Goal: Use online tool/utility: Utilize a website feature to perform a specific function

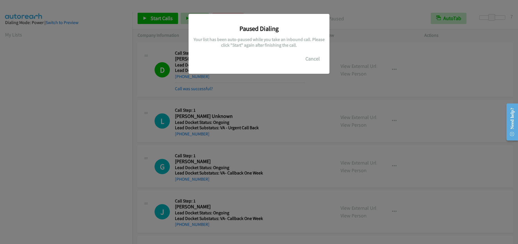
scroll to position [73, 0]
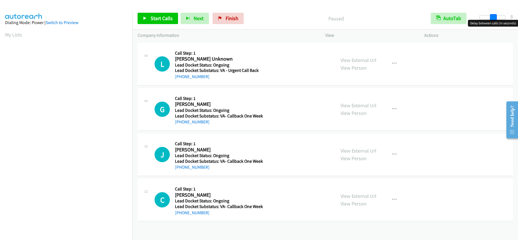
drag, startPoint x: 480, startPoint y: 16, endPoint x: 494, endPoint y: 18, distance: 13.9
click at [494, 18] on span at bounding box center [493, 17] width 7 height 7
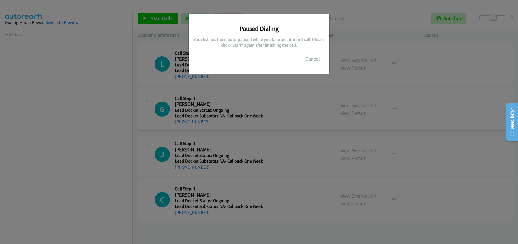
scroll to position [73, 0]
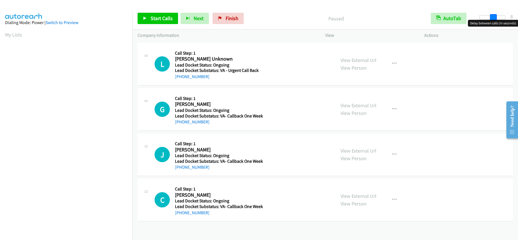
drag, startPoint x: 479, startPoint y: 19, endPoint x: 493, endPoint y: 21, distance: 14.0
click at [493, 21] on body "Start Calls Pause Next Finish Paused AutoTab AutoTab 8 Company Information Info…" at bounding box center [259, 13] width 518 height 27
click at [491, 18] on span at bounding box center [493, 17] width 7 height 7
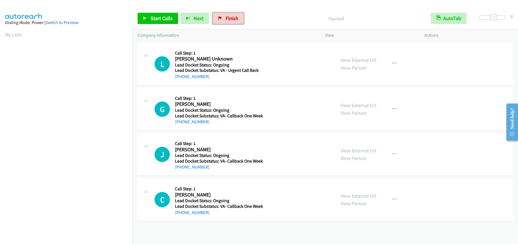
drag, startPoint x: 235, startPoint y: 17, endPoint x: 285, endPoint y: 17, distance: 49.2
click at [235, 17] on span "Finish" at bounding box center [232, 18] width 13 height 7
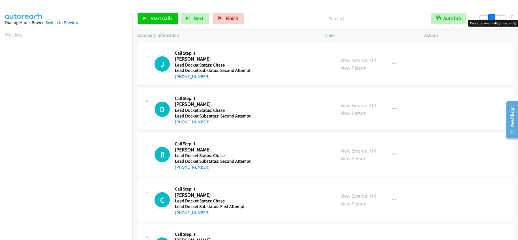
drag, startPoint x: 482, startPoint y: 19, endPoint x: 495, endPoint y: 18, distance: 12.5
click at [495, 18] on div at bounding box center [492, 17] width 26 height 5
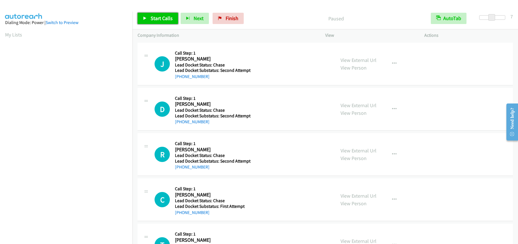
click at [162, 15] on link "Start Calls" at bounding box center [158, 18] width 40 height 11
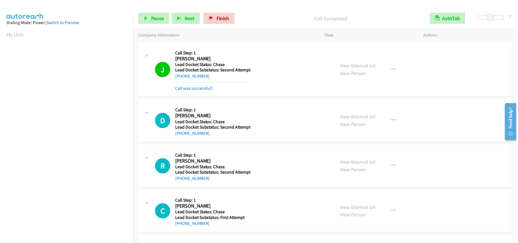
scroll to position [73, 0]
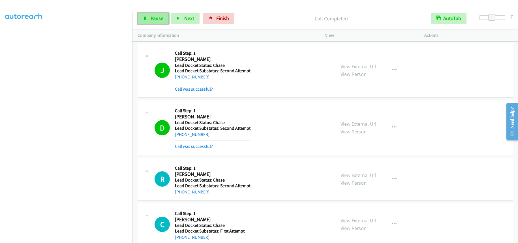
click at [148, 19] on link "Pause" at bounding box center [153, 18] width 31 height 11
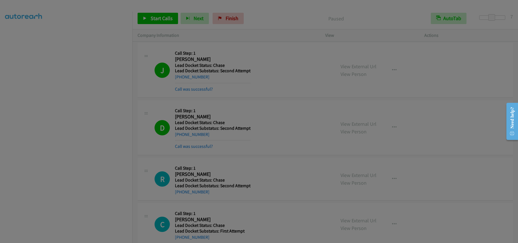
click at [70, 27] on body "Start Calls Pause Next Finish Paused AutoTab AutoTab 7 Company Information Info…" at bounding box center [259, 13] width 518 height 27
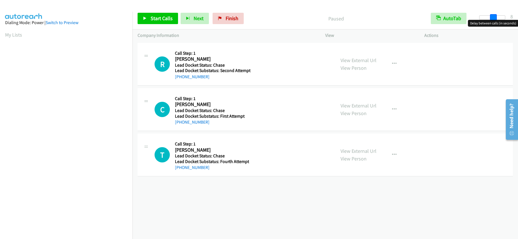
drag, startPoint x: 479, startPoint y: 16, endPoint x: 493, endPoint y: 16, distance: 13.9
click at [493, 16] on span at bounding box center [493, 17] width 7 height 7
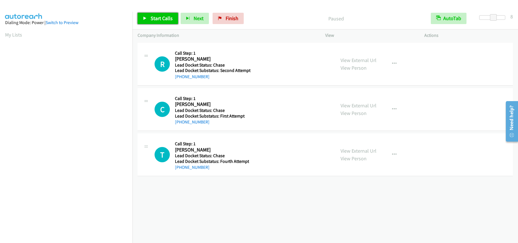
click at [152, 16] on span "Start Calls" at bounding box center [162, 18] width 22 height 7
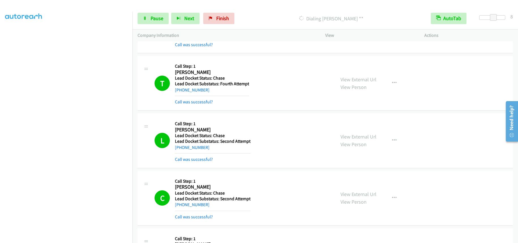
scroll to position [243, 0]
